Goal: Use online tool/utility: Utilize a website feature to perform a specific function

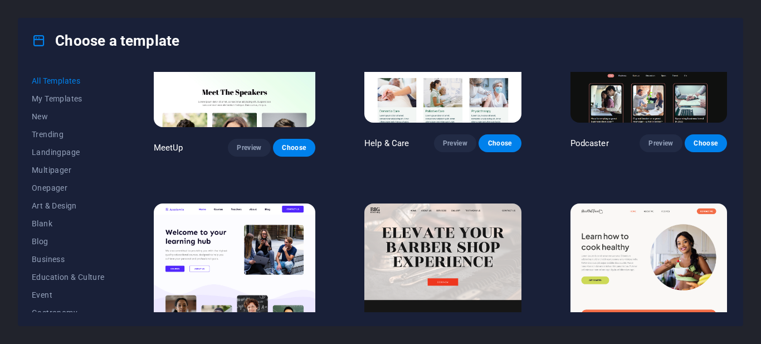
scroll to position [686, 0]
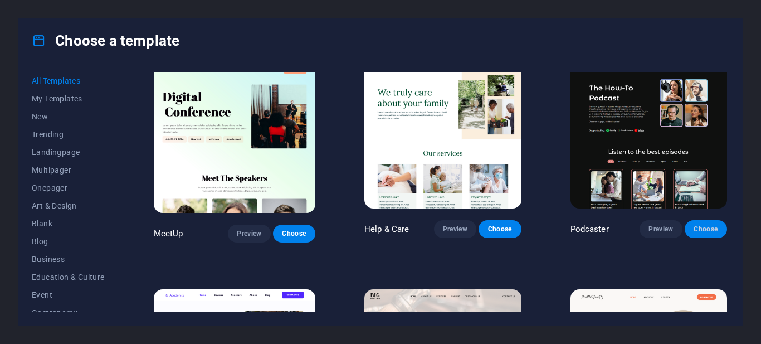
click at [706, 224] on span "Choose" at bounding box center [705, 228] width 25 height 9
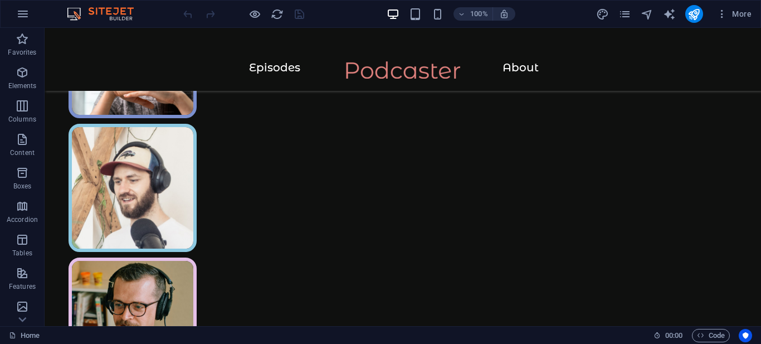
scroll to position [410, 0]
